Goal: Find specific page/section: Find specific page/section

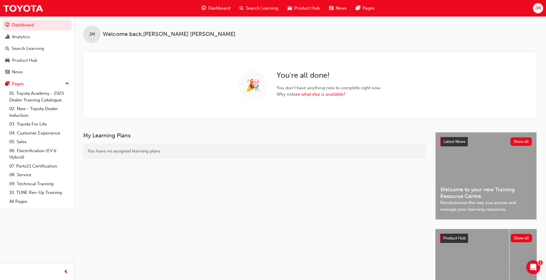
click at [535, 10] on span "JM" at bounding box center [538, 8] width 6 height 7
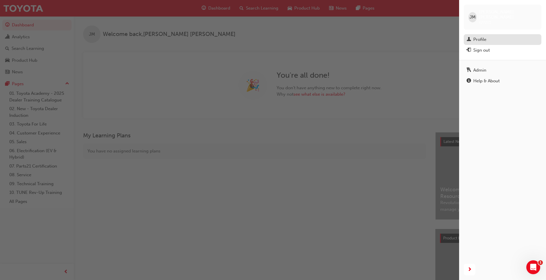
click at [482, 36] on div "Profile" at bounding box center [479, 39] width 13 height 7
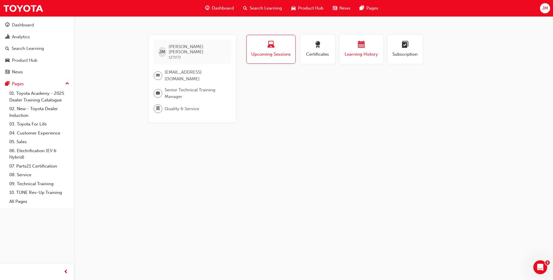
click at [356, 48] on div "button" at bounding box center [361, 45] width 35 height 9
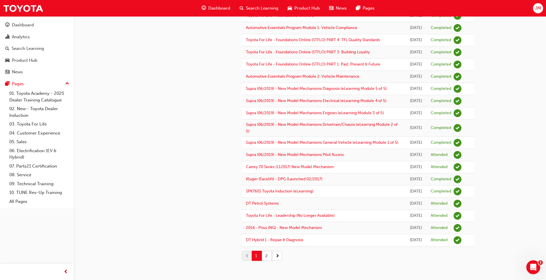
scroll to position [696, 0]
click at [276, 257] on span "next-icon" at bounding box center [278, 256] width 4 height 6
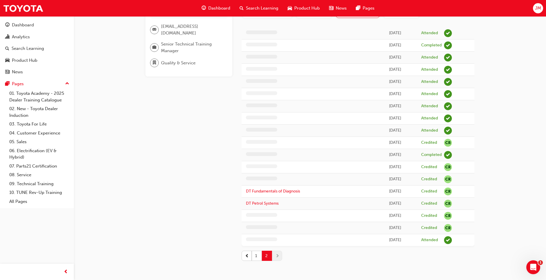
scroll to position [46, 0]
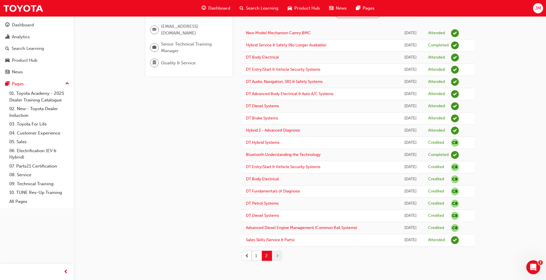
click at [247, 258] on span "prev-icon" at bounding box center [247, 256] width 4 height 6
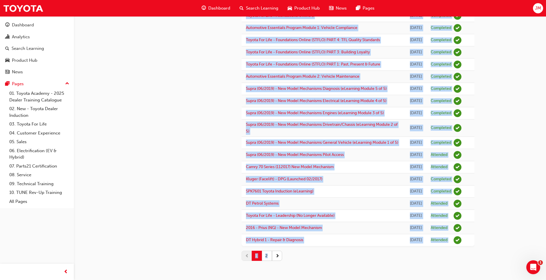
scroll to position [696, 0]
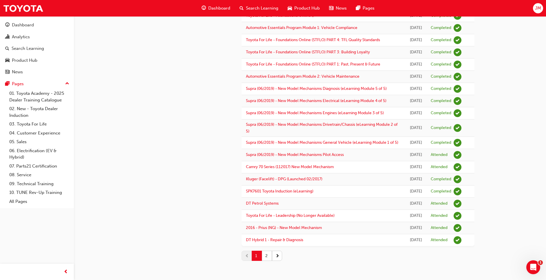
drag, startPoint x: 245, startPoint y: 79, endPoint x: 531, endPoint y: 234, distance: 325.0
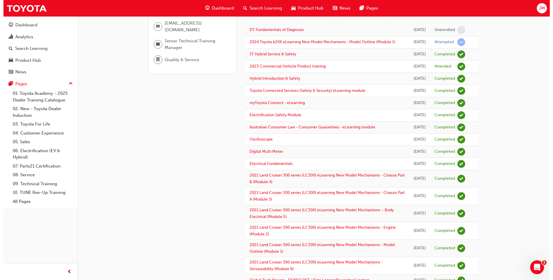
scroll to position [0, 0]
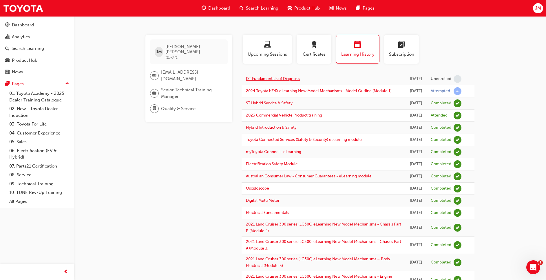
click at [276, 81] on link "DT Fundamentals of Diagnosis" at bounding box center [273, 78] width 54 height 5
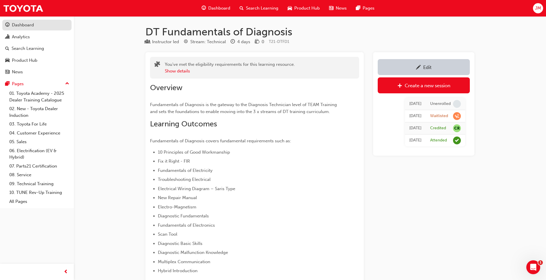
click at [24, 25] on div "Dashboard" at bounding box center [23, 25] width 22 height 7
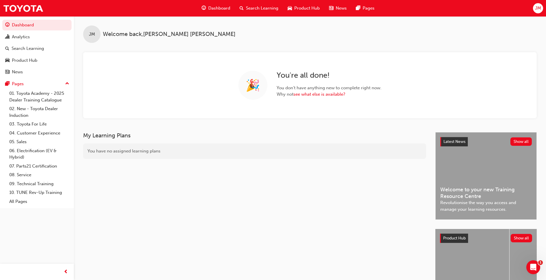
click at [539, 12] on div "JM" at bounding box center [538, 8] width 10 height 10
